Goal: Task Accomplishment & Management: Use online tool/utility

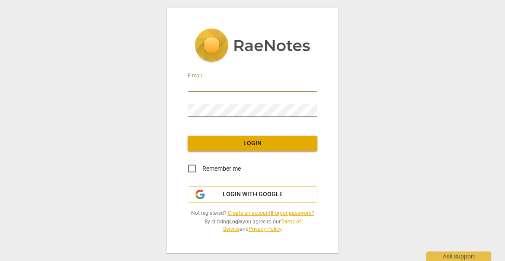
click at [278, 81] on input "email" at bounding box center [253, 86] width 130 height 13
click at [0, 0] on nordpass-autofill-portal at bounding box center [0, 0] width 0 height 0
type input "[PERSON_NAME][EMAIL_ADDRESS][DOMAIN_NAME]"
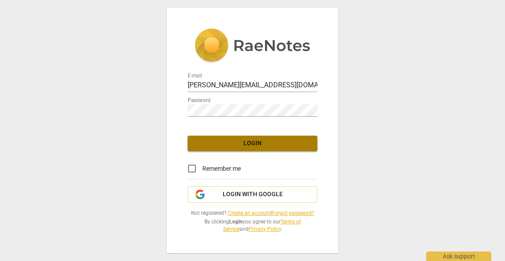
click at [257, 140] on span "Login" at bounding box center [253, 143] width 116 height 9
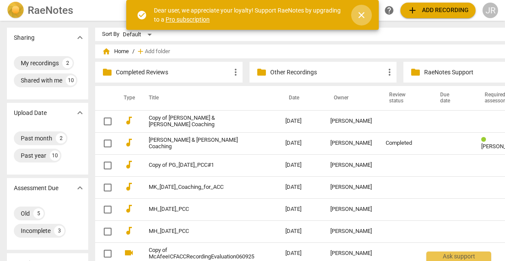
click at [362, 17] on span "close" at bounding box center [362, 15] width 10 height 10
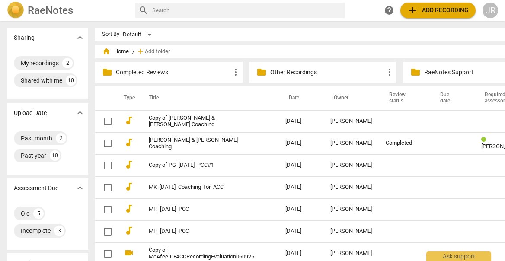
click at [313, 69] on p "Other Recordings" at bounding box center [327, 72] width 115 height 9
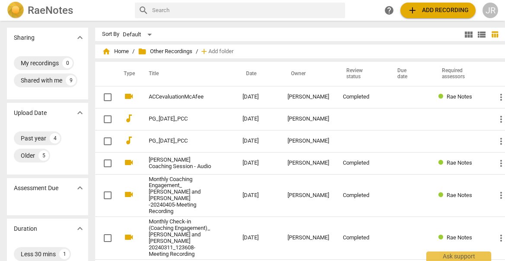
click at [129, 53] on div "home Home / folder Other Recordings / add Add folder" at bounding box center [301, 52] width 399 height 14
click at [128, 53] on div "home Home / folder Other Recordings / add Add folder" at bounding box center [301, 52] width 399 height 14
click at [123, 53] on span "home Home" at bounding box center [115, 51] width 27 height 9
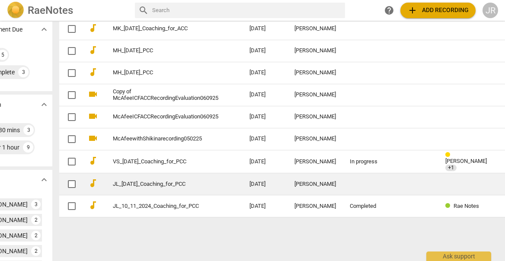
scroll to position [159, 42]
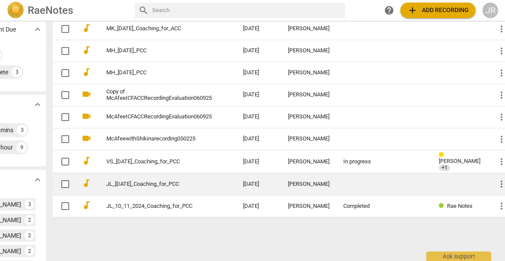
click at [497, 180] on span "more_vert" at bounding box center [502, 184] width 10 height 10
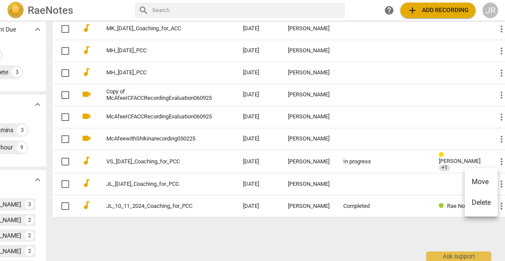
click at [411, 179] on div at bounding box center [252, 130] width 505 height 261
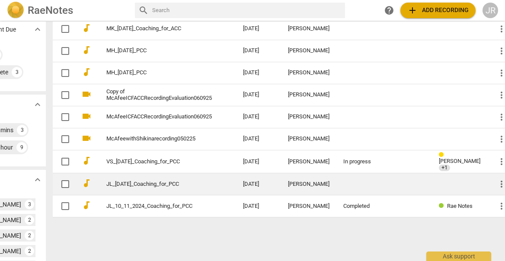
click at [135, 182] on link "JL_[DATE]_Coaching_for_PCC" at bounding box center [159, 184] width 106 height 6
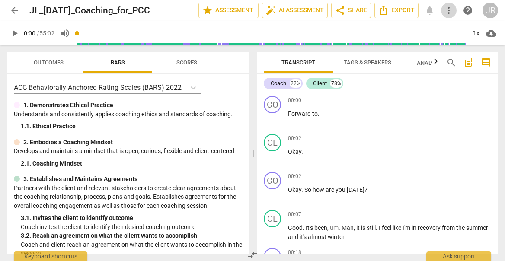
click at [451, 8] on span "more_vert" at bounding box center [449, 10] width 10 height 10
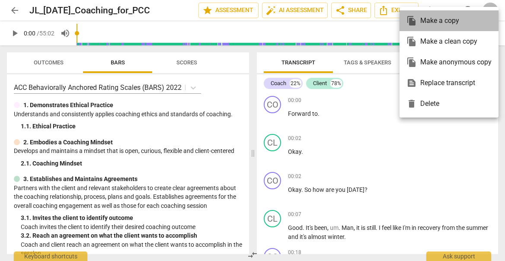
click at [447, 24] on div "file_copy Make a copy" at bounding box center [449, 20] width 85 height 21
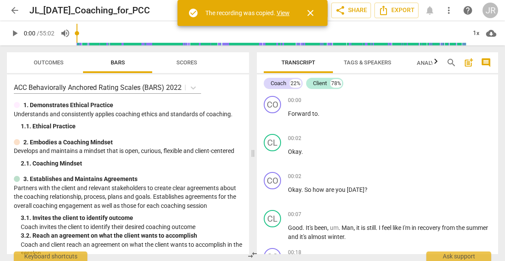
click at [16, 9] on span "arrow_back" at bounding box center [15, 10] width 10 height 10
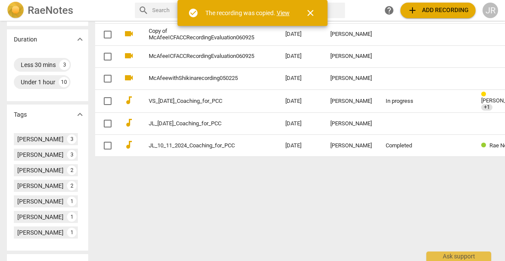
scroll to position [241, 0]
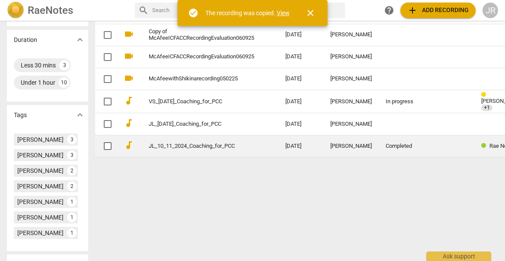
click at [227, 143] on link "JL_10_11_2024_Coaching_for_PCC" at bounding box center [202, 146] width 106 height 6
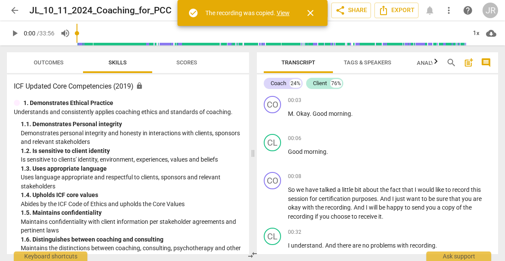
click at [447, 10] on span "more_vert" at bounding box center [449, 10] width 10 height 10
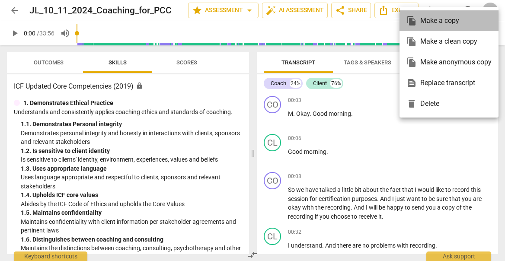
click at [446, 19] on div "file_copy Make a copy" at bounding box center [449, 20] width 85 height 21
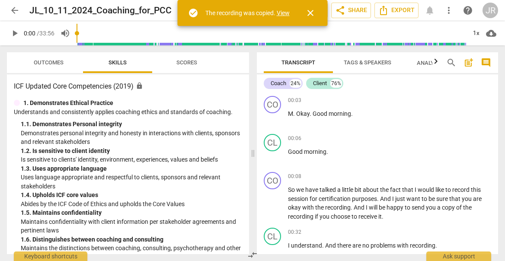
click at [16, 10] on span "arrow_back" at bounding box center [15, 10] width 10 height 10
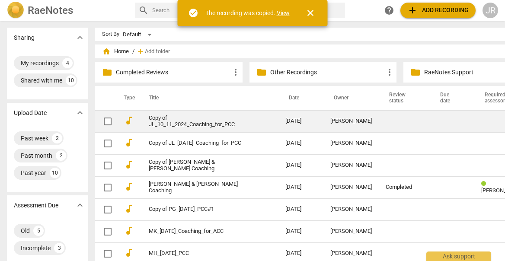
click at [203, 124] on link "Copy of JL_10_11_2024_Coaching_for_PCC" at bounding box center [202, 121] width 106 height 13
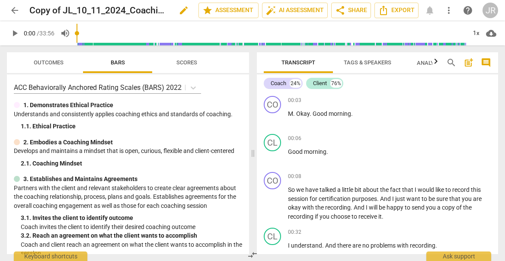
click at [59, 11] on h2 "Copy of JL_10_11_2024_Coaching_for_PCC" at bounding box center [99, 10] width 140 height 11
click at [61, 11] on h2 "Copy of JL_10_11_2024_Coaching_for_PCC" at bounding box center [99, 10] width 140 height 11
click at [63, 10] on h2 "Copy of JL_10_11_2024_Coaching_for_PCC" at bounding box center [99, 10] width 140 height 11
drag, startPoint x: 64, startPoint y: 9, endPoint x: 54, endPoint y: 7, distance: 10.5
click at [54, 7] on h2 "Copy of JL_10_11_2024_Coaching_for_PCC" at bounding box center [99, 10] width 140 height 11
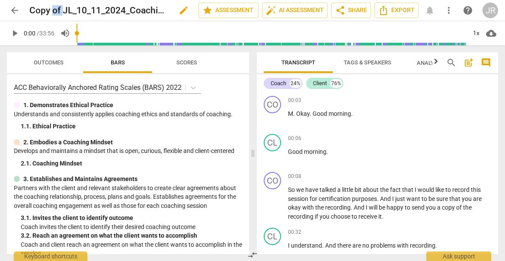
click at [54, 7] on h2 "Copy of JL_10_11_2024_Coaching_for_PCC" at bounding box center [99, 10] width 140 height 11
click at [183, 13] on span "edit" at bounding box center [184, 10] width 10 height 10
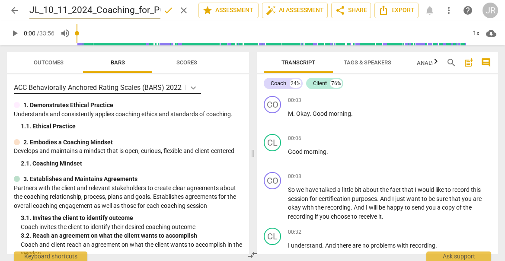
type input "JL_10_11_2024_Coaching_for_PCC_AssessorView"
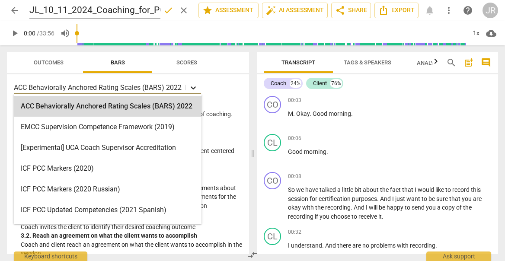
click at [190, 88] on icon at bounding box center [193, 88] width 9 height 9
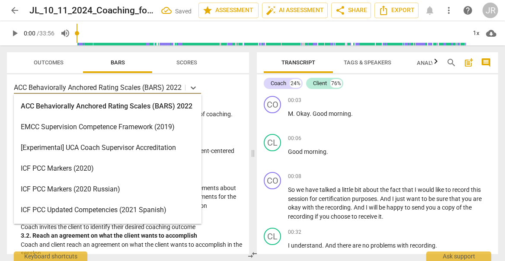
click at [145, 164] on div "ICF PCC Markers (2020)" at bounding box center [108, 168] width 188 height 21
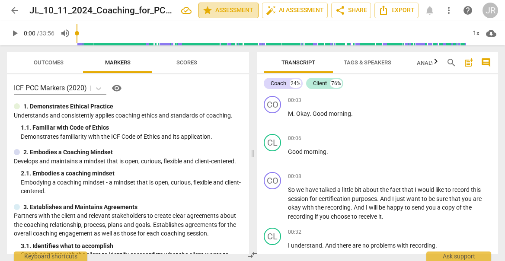
click at [240, 11] on span "star Assessment" at bounding box center [228, 10] width 52 height 10
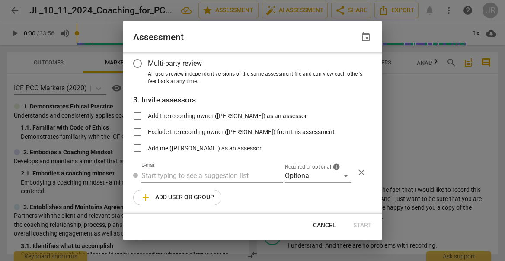
scroll to position [106, 0]
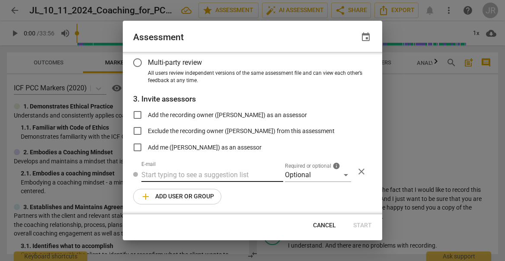
click at [211, 176] on input "text" at bounding box center [212, 175] width 142 height 14
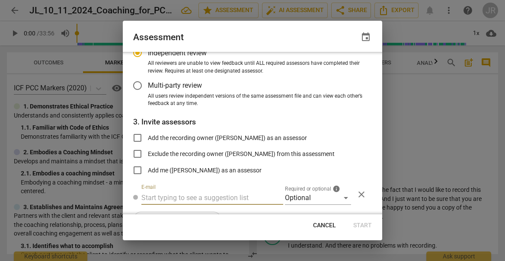
scroll to position [102, 0]
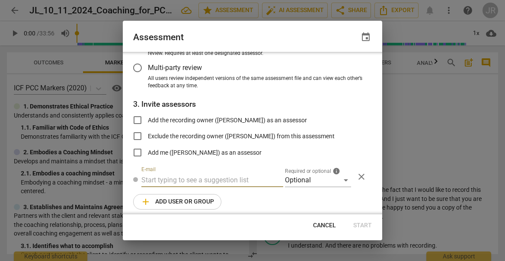
radio input "false"
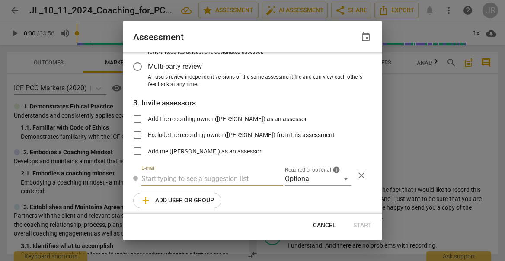
paste input "[PERSON_NAME][EMAIL_ADDRESS][DOMAIN_NAME]"
type input "[PERSON_NAME][EMAIL_ADDRESS][DOMAIN_NAME]"
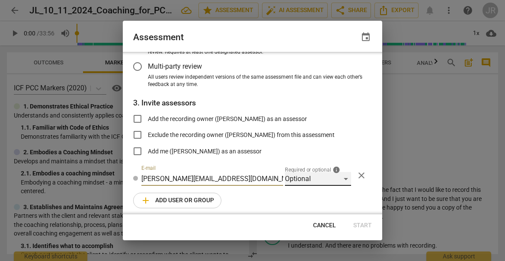
click at [341, 176] on div "Optional" at bounding box center [318, 179] width 66 height 14
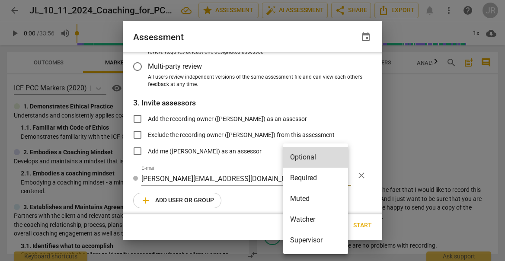
click at [330, 177] on li "Required" at bounding box center [315, 178] width 65 height 21
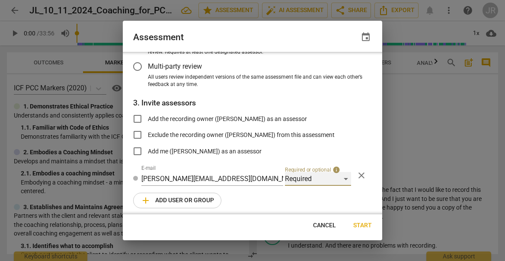
scroll to position [106, 0]
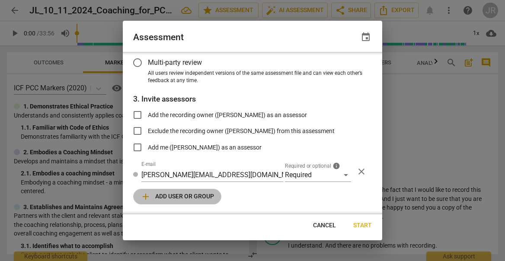
click at [207, 194] on span "add Add user or group" at bounding box center [178, 197] width 74 height 10
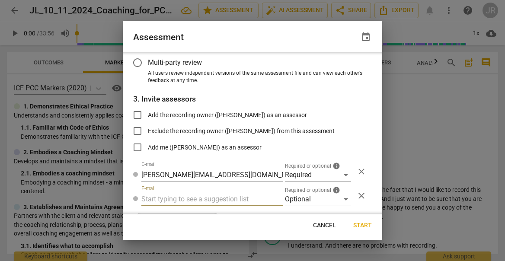
radio input "false"
click at [200, 202] on input "text" at bounding box center [212, 200] width 142 height 14
paste input "[EMAIL_ADDRESS][DOMAIN_NAME]"
type input "[EMAIL_ADDRESS][DOMAIN_NAME]"
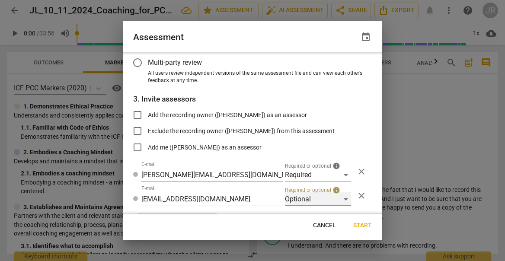
click at [343, 199] on div "Optional" at bounding box center [318, 200] width 66 height 14
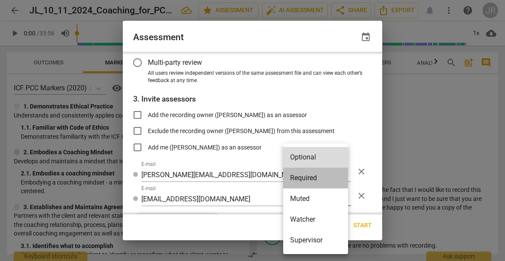
click at [335, 180] on li "Required" at bounding box center [315, 178] width 65 height 21
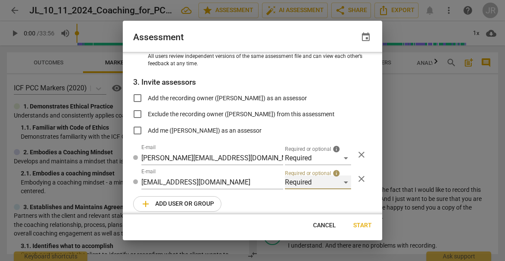
scroll to position [130, 0]
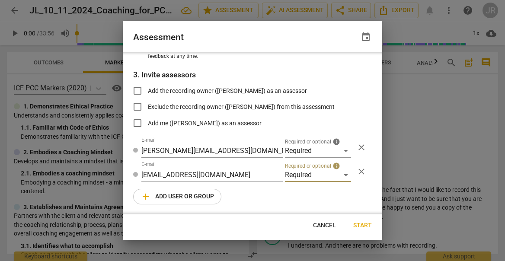
radio input "false"
click at [141, 91] on input "Add the recording owner ([PERSON_NAME]) as an assessor" at bounding box center [137, 90] width 21 height 21
checkbox input "true"
radio input "false"
click at [138, 88] on input "Add the recording owner ([PERSON_NAME]) as an assessor" at bounding box center [137, 90] width 21 height 21
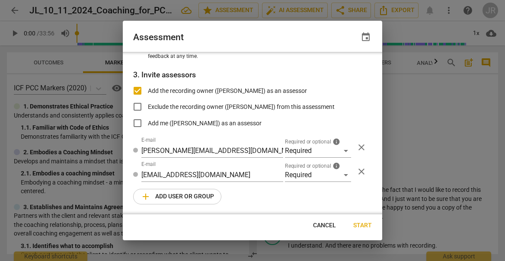
checkbox input "false"
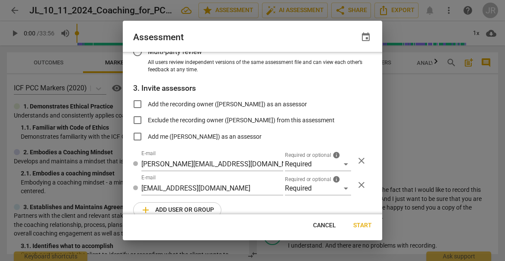
scroll to position [114, 0]
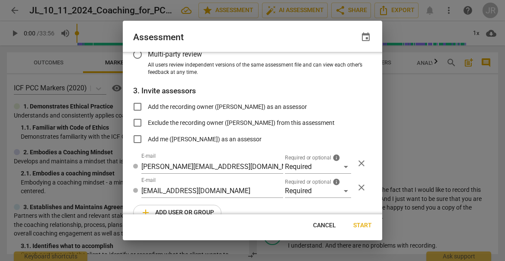
radio input "false"
click at [135, 107] on input "Add the recording owner ([PERSON_NAME]) as an assessor" at bounding box center [137, 106] width 21 height 21
checkbox input "true"
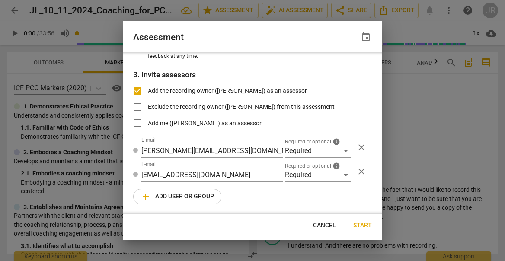
click at [364, 228] on span "Start" at bounding box center [362, 226] width 19 height 9
radio input "false"
type input "[PERSON_NAME] <[PERSON_NAME][EMAIL_ADDRESS][DOMAIN_NAME]>"
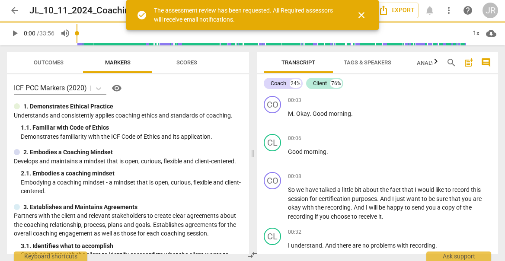
scroll to position [102, 0]
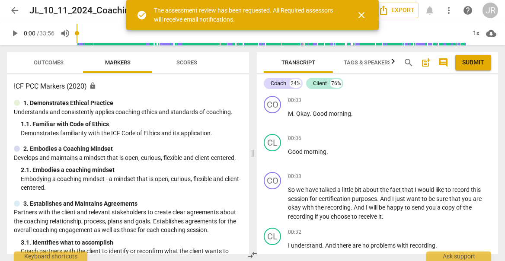
click at [198, 164] on div "2. Embodies a Coaching Mindset Develops and maintains a mindset that is open, c…" at bounding box center [128, 169] width 228 height 48
click at [365, 16] on span "close" at bounding box center [362, 15] width 10 height 10
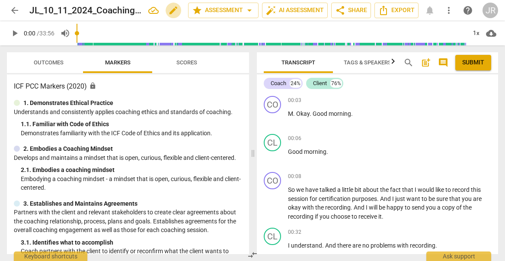
click at [170, 10] on span "edit" at bounding box center [173, 10] width 10 height 10
click at [87, 10] on input "JL_10_11_2024_Coaching_for_PCC_AssessorView" at bounding box center [89, 10] width 121 height 16
click at [16, 10] on span "arrow_back" at bounding box center [15, 10] width 10 height 10
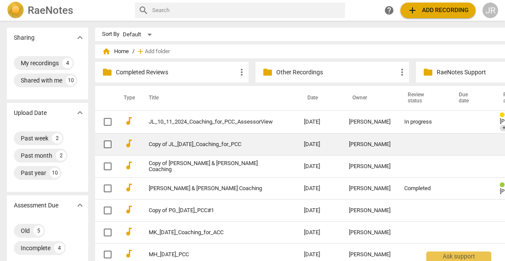
click at [222, 147] on td "Copy of JL_[DATE]_Coaching_for_PCC" at bounding box center [217, 145] width 159 height 22
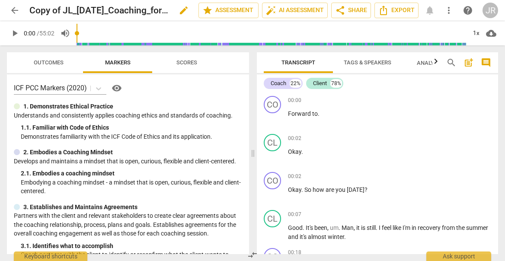
click at [182, 10] on span "edit" at bounding box center [184, 10] width 10 height 10
type input "JL_[DATE]_Coaching_for_PCC_AssessorView"
click at [183, 129] on div "1. 1. Familiar with Code of Ethics" at bounding box center [132, 127] width 222 height 9
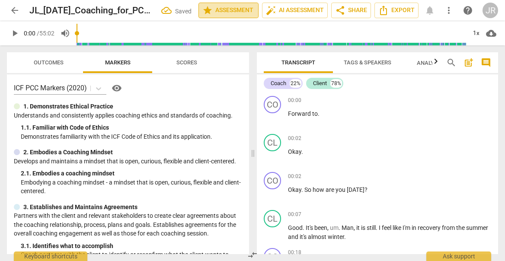
click at [240, 14] on span "star Assessment" at bounding box center [228, 10] width 52 height 10
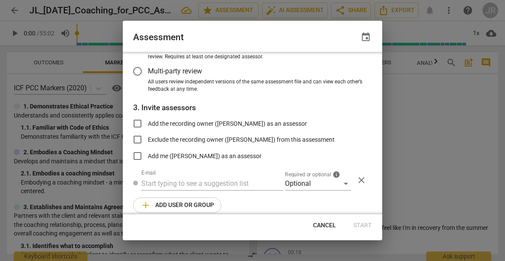
scroll to position [105, 0]
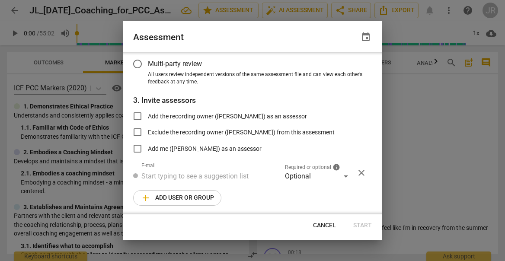
radio input "false"
click at [139, 116] on input "Add the recording owner ([PERSON_NAME]) as an assessor" at bounding box center [137, 116] width 21 height 21
checkbox input "true"
radio input "false"
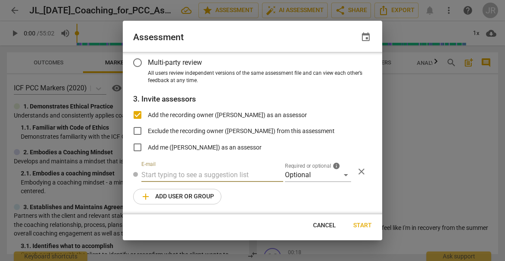
click at [202, 170] on input "text" at bounding box center [212, 175] width 142 height 14
type input "c"
radio input "false"
paste input "[EMAIL_ADDRESS][DOMAIN_NAME]"
type input "[EMAIL_ADDRESS][DOMAIN_NAME]"
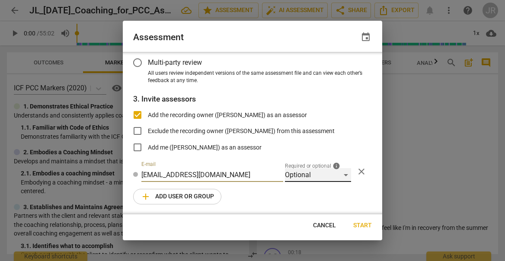
click at [340, 176] on div "Optional" at bounding box center [318, 175] width 66 height 14
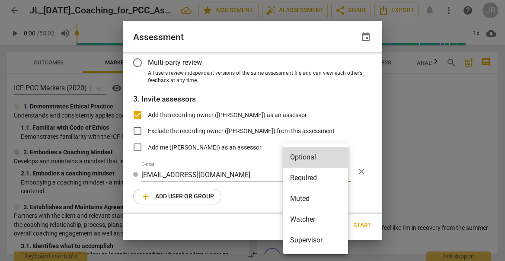
click at [333, 177] on li "Required" at bounding box center [315, 178] width 65 height 21
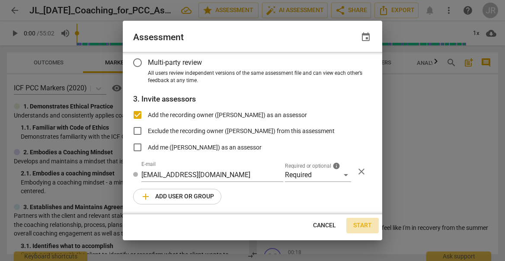
click at [369, 228] on span "Start" at bounding box center [362, 226] width 19 height 9
radio input "false"
type input "[PERSON_NAME] <[PERSON_NAME][EMAIL_ADDRESS][DOMAIN_NAME]>"
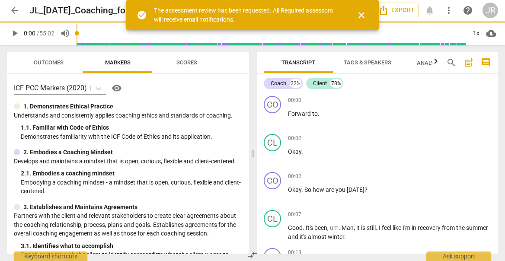
scroll to position [77, 0]
